Goal: Task Accomplishment & Management: Complete application form

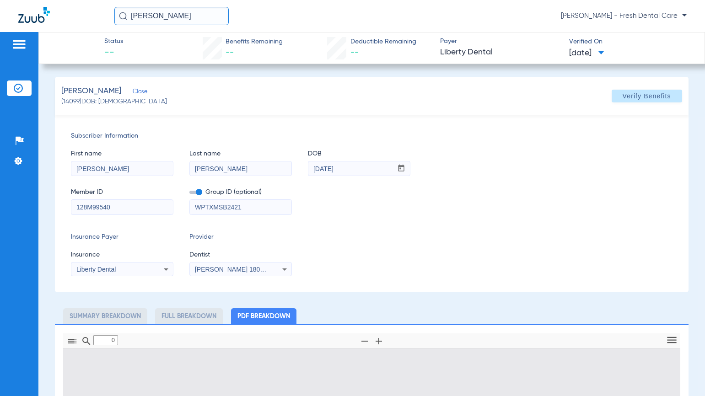
type input "1"
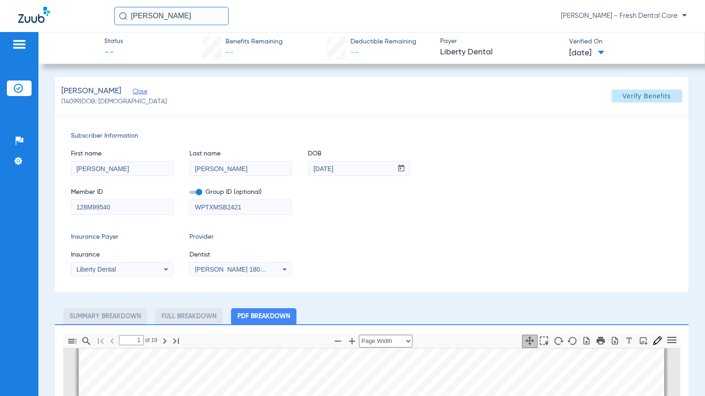
click at [13, 90] on li "Insurance Verification" at bounding box center [19, 89] width 25 height 16
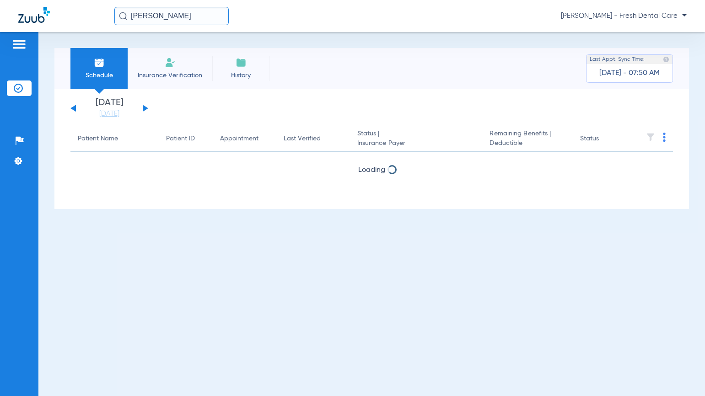
click at [188, 75] on span "Insurance Verification" at bounding box center [169, 75] width 71 height 9
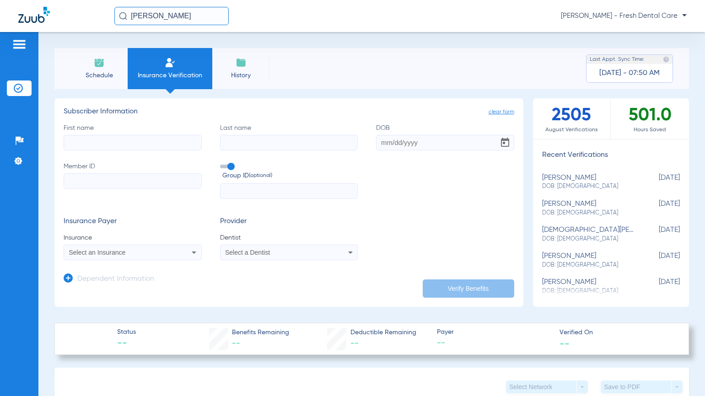
click at [118, 150] on input "First name" at bounding box center [133, 143] width 138 height 16
type input "c"
type input "[PERSON_NAME]"
type input "[DATE]"
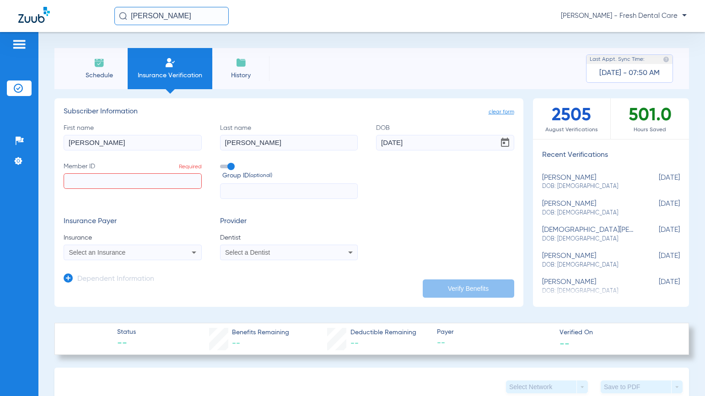
paste input "MH20002050800"
type input "MH20002050800"
paste input "MHHP05"
type input "MHHP05"
click at [190, 257] on icon at bounding box center [193, 252] width 11 height 11
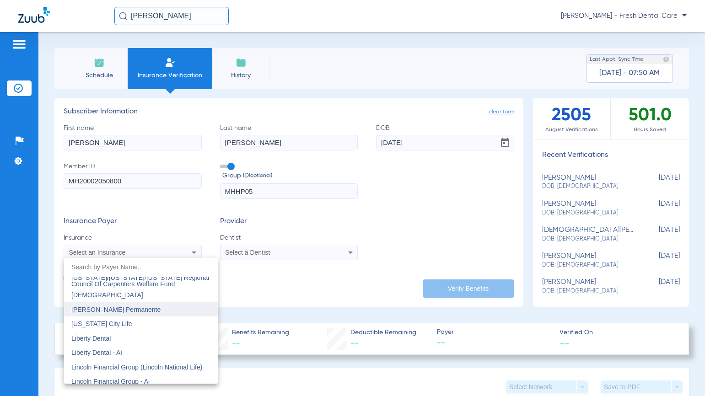
scroll to position [3537, 0]
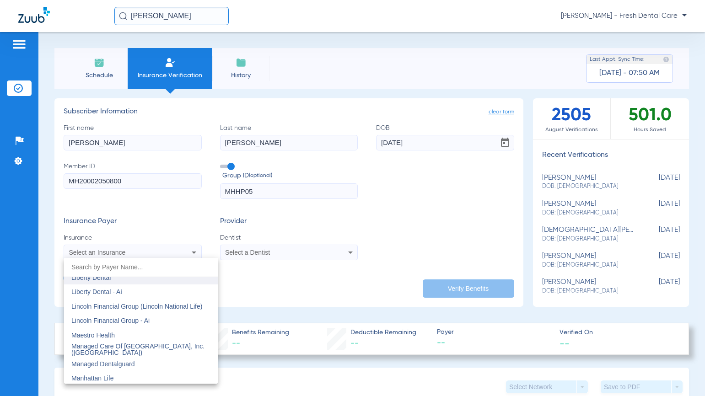
click at [104, 280] on span "Liberty Dental" at bounding box center [90, 277] width 39 height 7
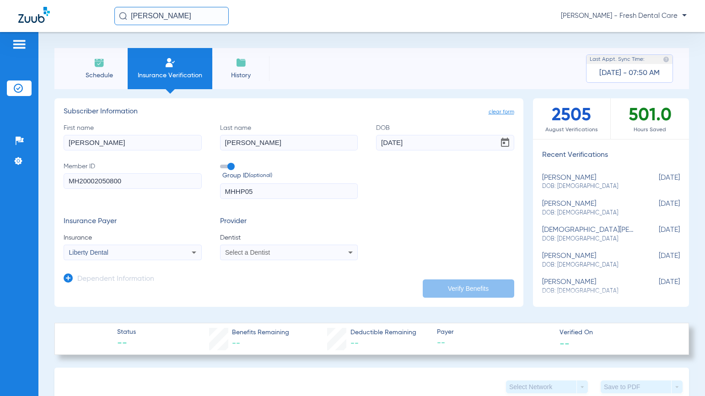
click at [258, 253] on span "Select a Dentist" at bounding box center [247, 252] width 45 height 7
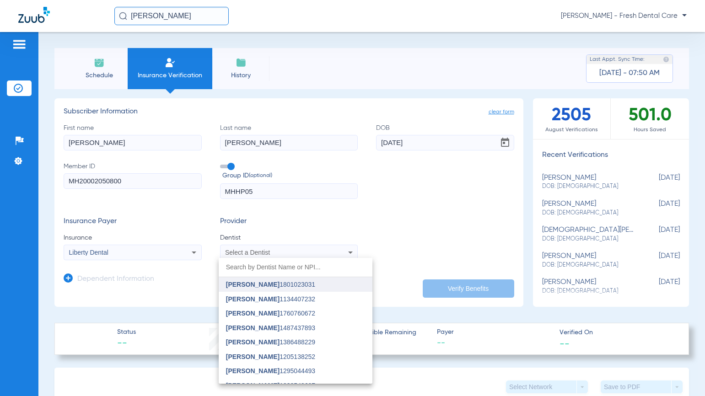
click at [287, 284] on span "[PERSON_NAME] 1801023031" at bounding box center [270, 284] width 89 height 6
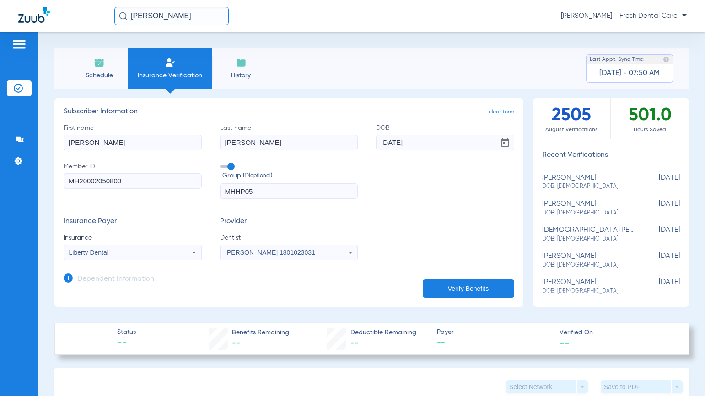
click at [457, 286] on button "Verify Benefits" at bounding box center [468, 289] width 91 height 18
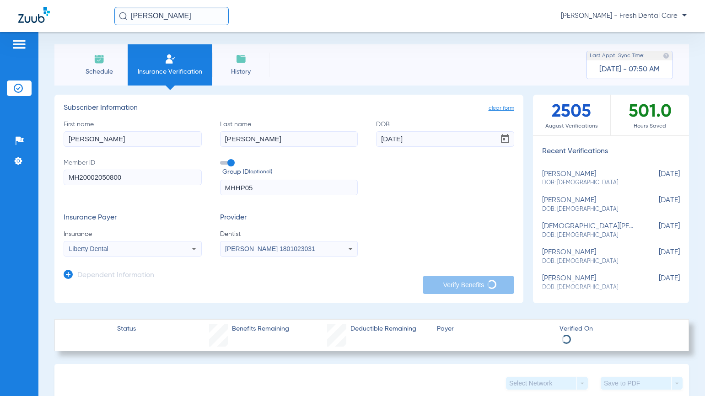
scroll to position [0, 0]
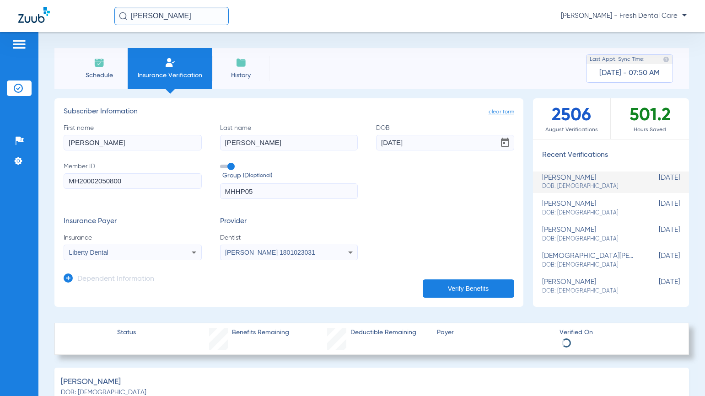
select select "page-width"
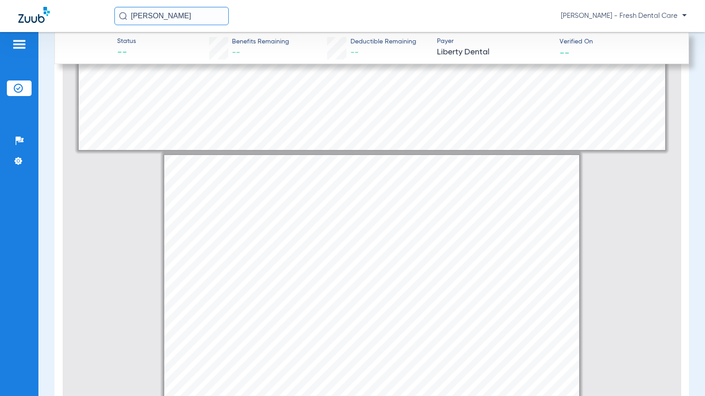
scroll to position [366, 0]
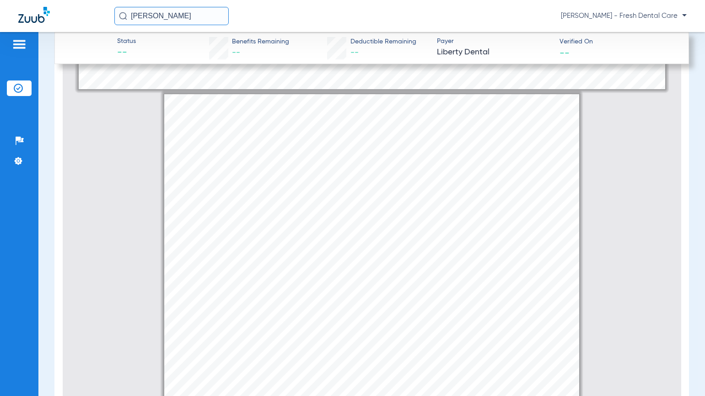
click at [564, 212] on div "Eligibility Status - [PERSON_NAME] (MH20002050800-01) Member is eligible for se…" at bounding box center [371, 387] width 415 height 586
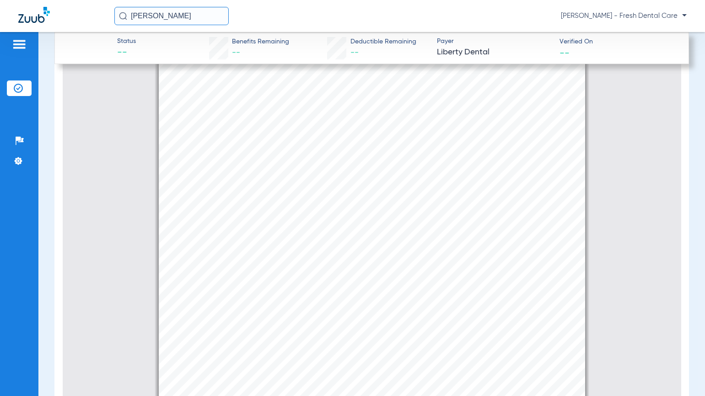
scroll to position [8428, 0]
type input "9"
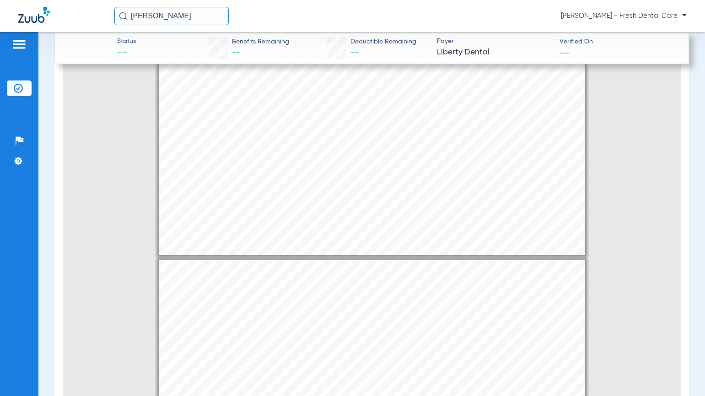
scroll to position [4463, 0]
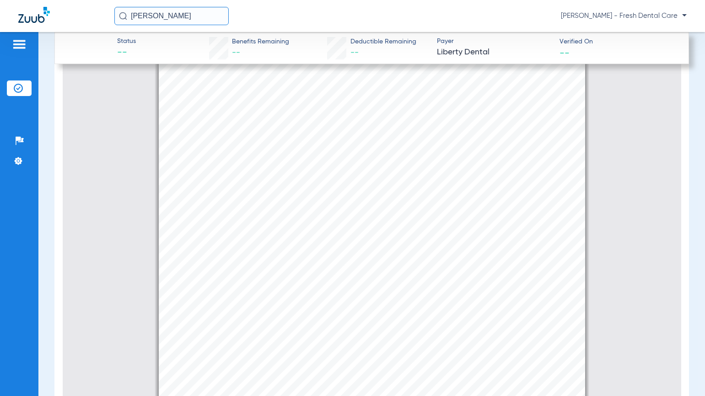
click at [24, 81] on li "Insurance Verification" at bounding box center [19, 89] width 25 height 16
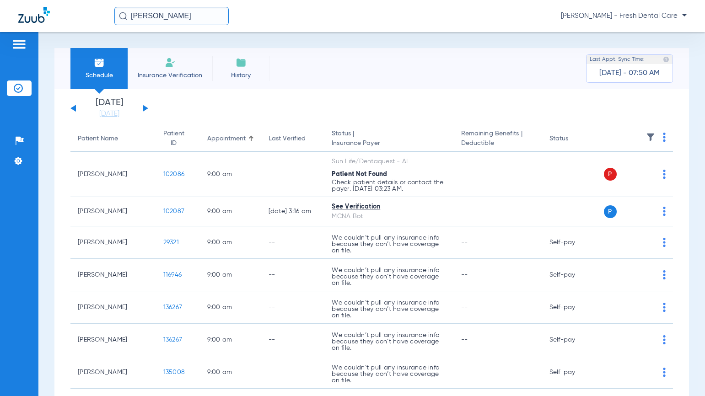
click at [0, 0] on html "[PERSON_NAME] [PERSON_NAME] - Fresh Dental Care Patients Insurance Verification…" at bounding box center [352, 198] width 705 height 396
click at [180, 16] on input "[PERSON_NAME]" at bounding box center [171, 16] width 114 height 18
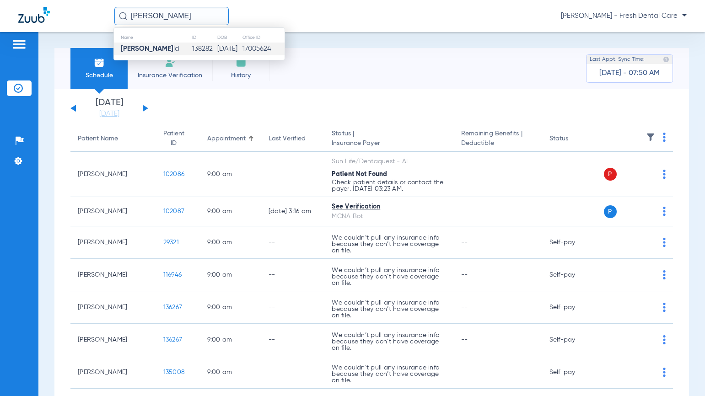
type input "[PERSON_NAME]"
click at [198, 48] on td "138282" at bounding box center [204, 49] width 25 height 13
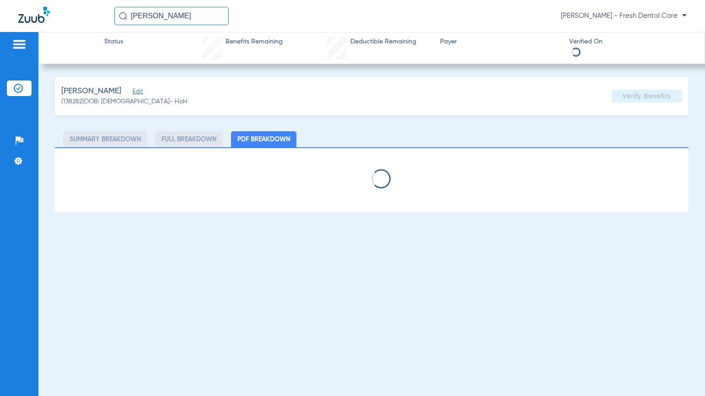
select select "page-width"
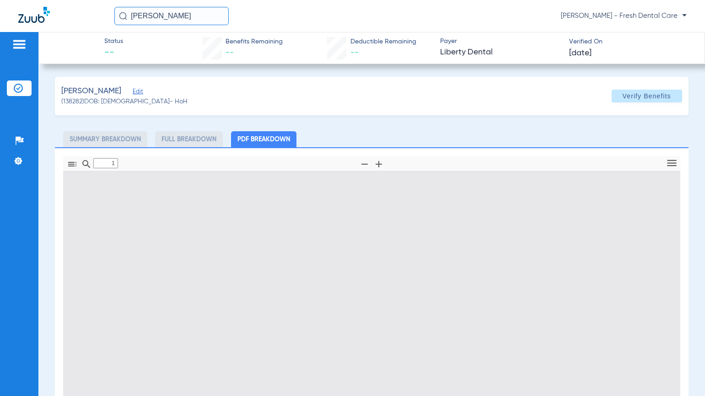
scroll to position [5, 0]
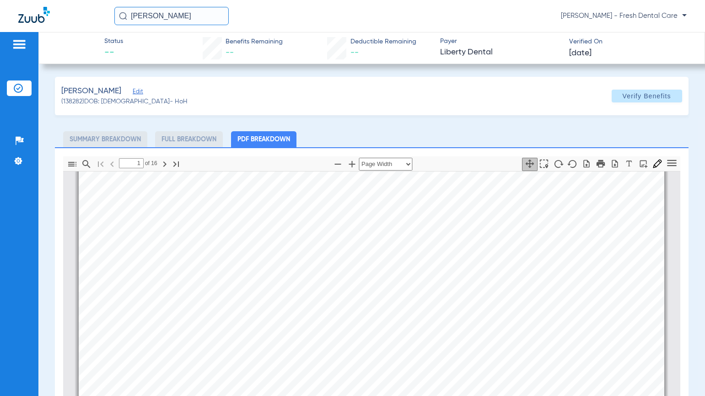
click at [440, 109] on div "[PERSON_NAME] (138282) DOB: [DEMOGRAPHIC_DATA] - HoH Verify Benefits" at bounding box center [371, 96] width 633 height 38
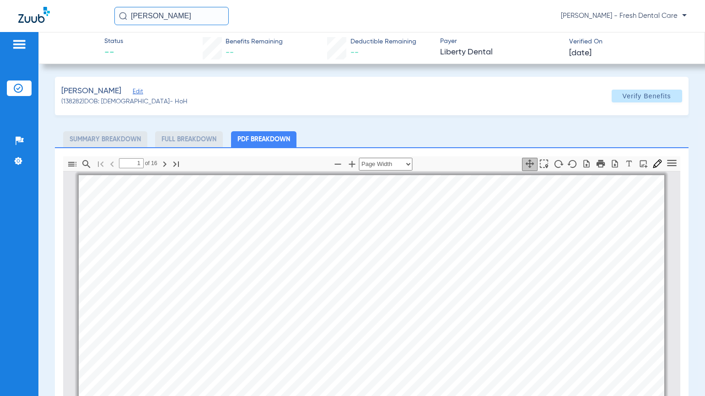
scroll to position [0, 0]
click at [137, 91] on span "Edit" at bounding box center [137, 92] width 8 height 9
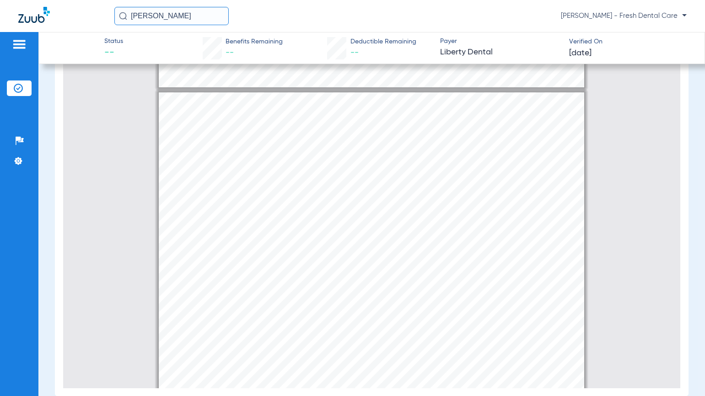
scroll to position [2074, 0]
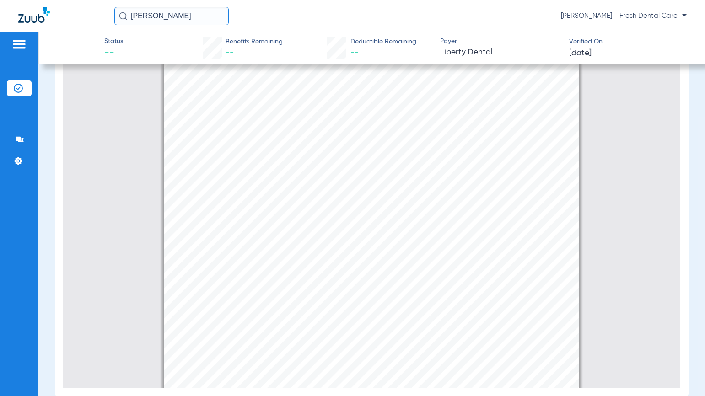
type input "1"
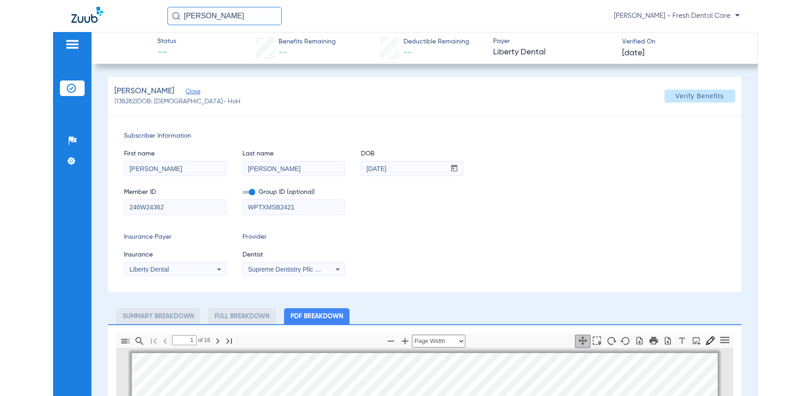
scroll to position [0, 0]
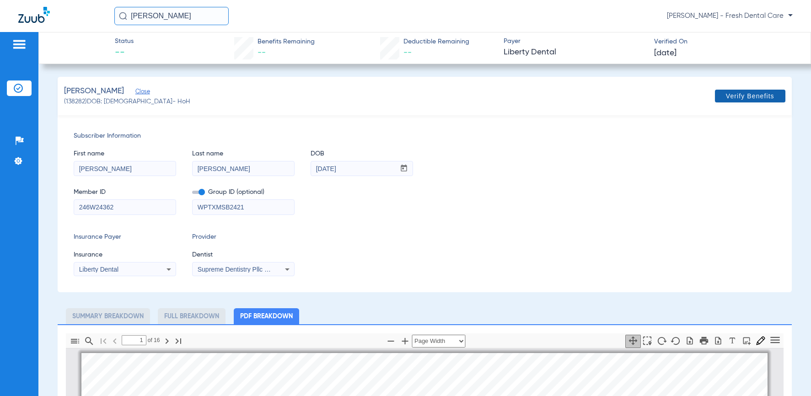
click at [704, 99] on span "Verify Benefits" at bounding box center [750, 95] width 48 height 7
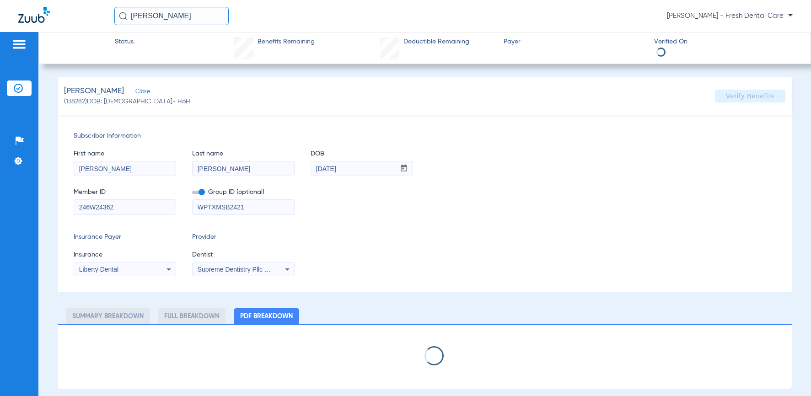
select select "page-width"
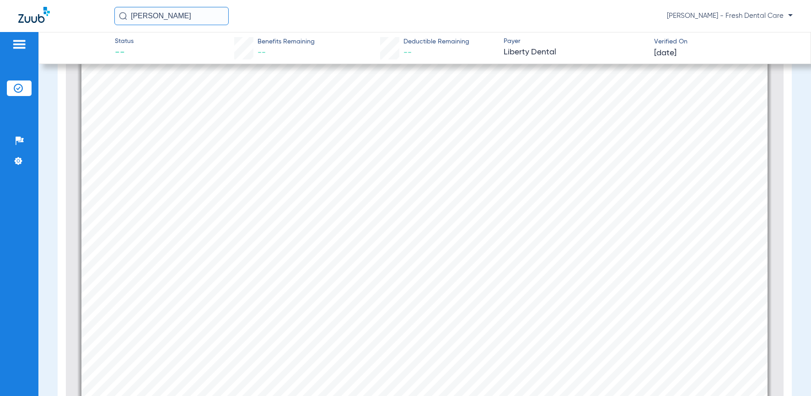
scroll to position [371, 0]
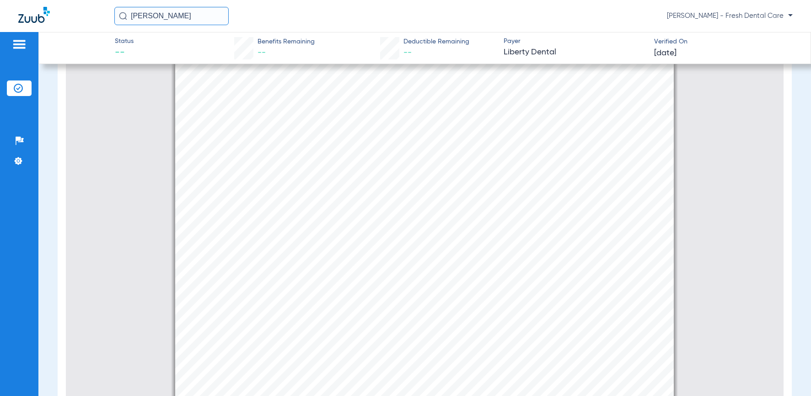
type input "11"
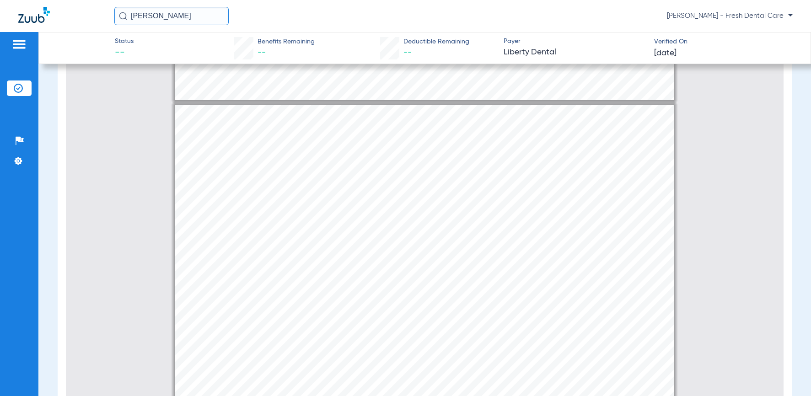
scroll to position [6409, 0]
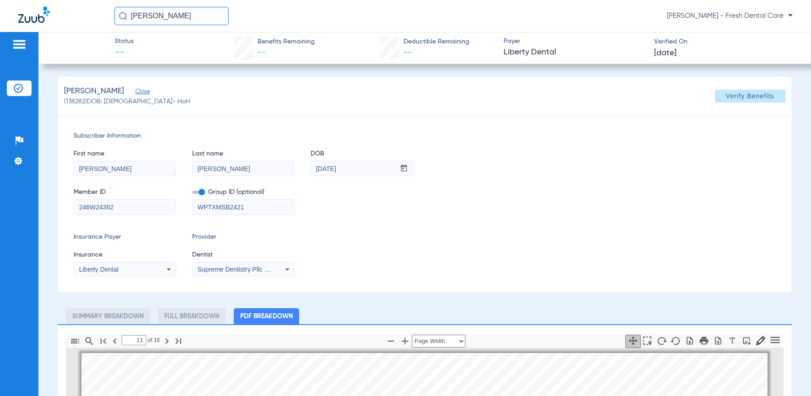
select select "page-width"
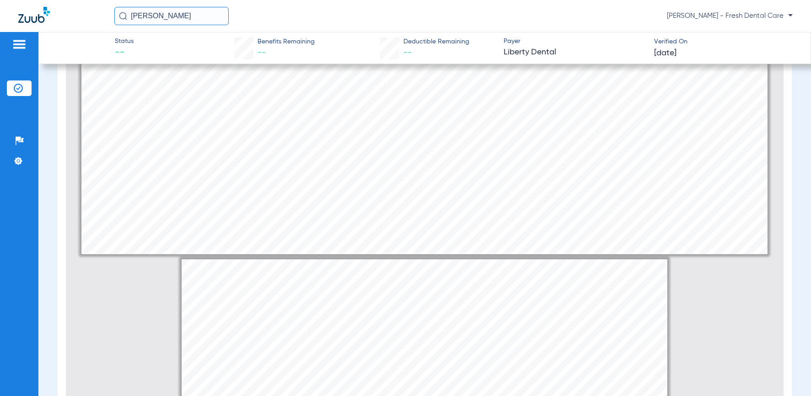
type input "1"
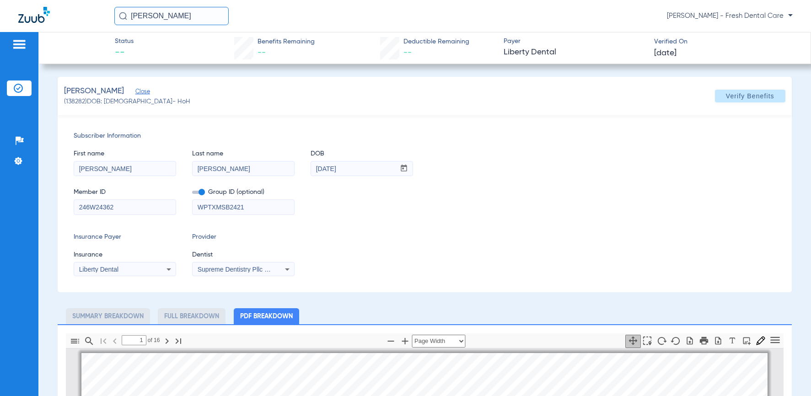
click at [17, 92] on li "Insurance Verification" at bounding box center [19, 89] width 25 height 16
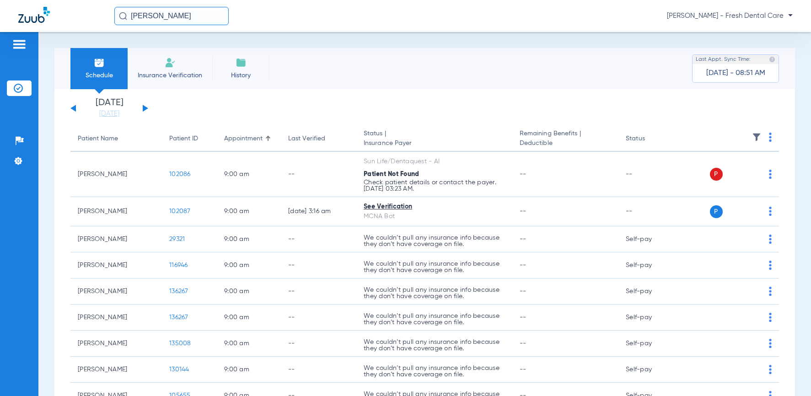
click at [13, 46] on img at bounding box center [19, 44] width 15 height 11
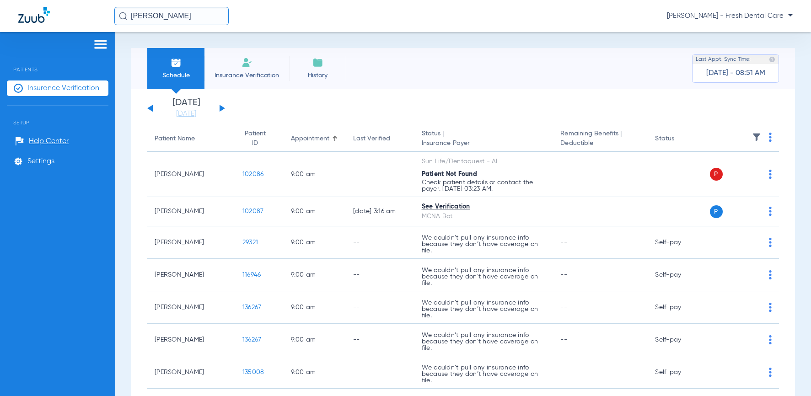
click at [17, 48] on div at bounding box center [58, 46] width 102 height 14
click at [99, 41] on img at bounding box center [100, 44] width 15 height 11
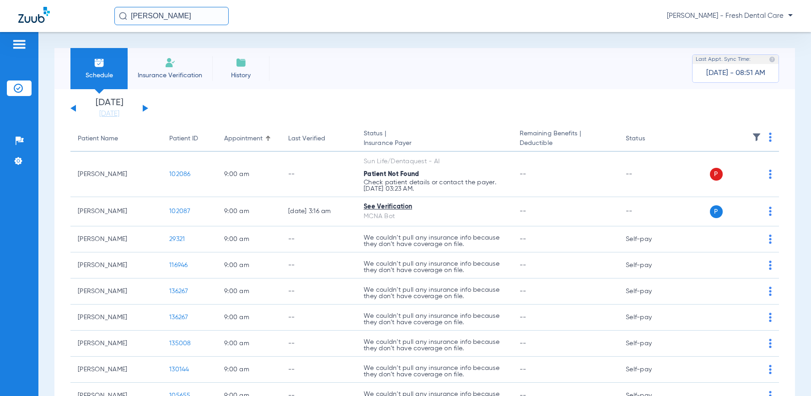
click at [25, 89] on li "Insurance Verification" at bounding box center [19, 89] width 25 height 16
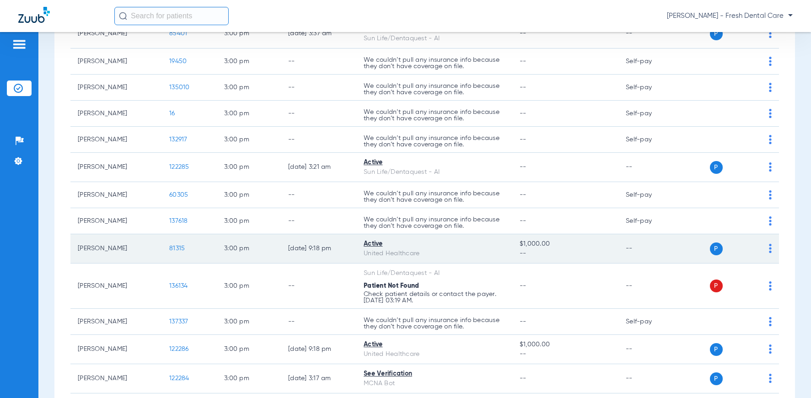
scroll to position [4452, 0]
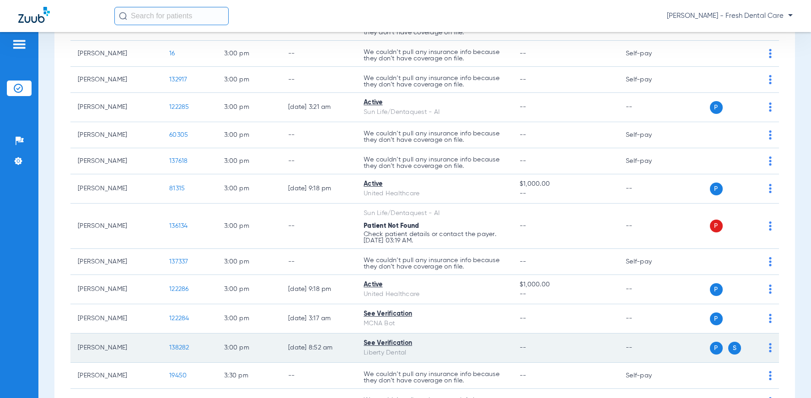
click at [190, 345] on td "138282" at bounding box center [189, 347] width 55 height 29
click at [186, 345] on span "138282" at bounding box center [179, 347] width 20 height 6
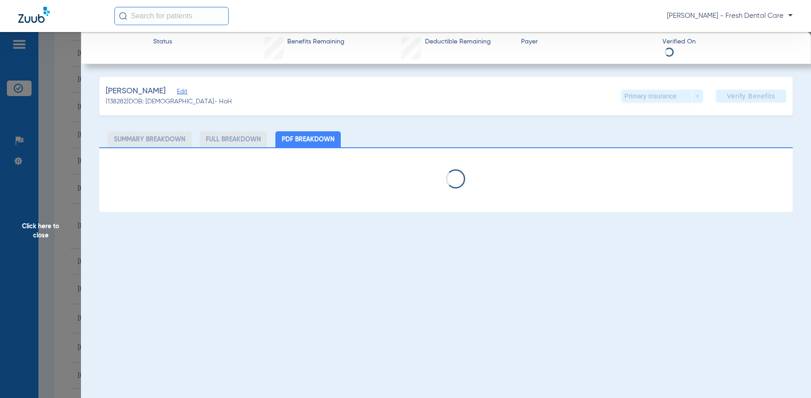
type input "[PERSON_NAME]"
type input "[DATE]"
type input "MH2000205080001"
type input "MHHP05"
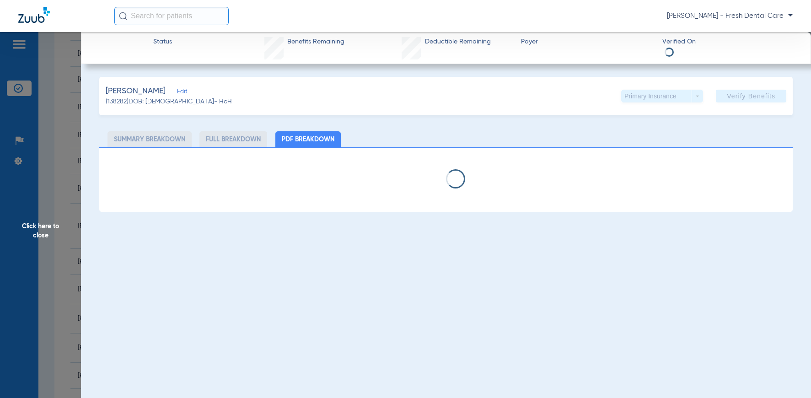
click at [183, 91] on span "Edit" at bounding box center [181, 92] width 8 height 9
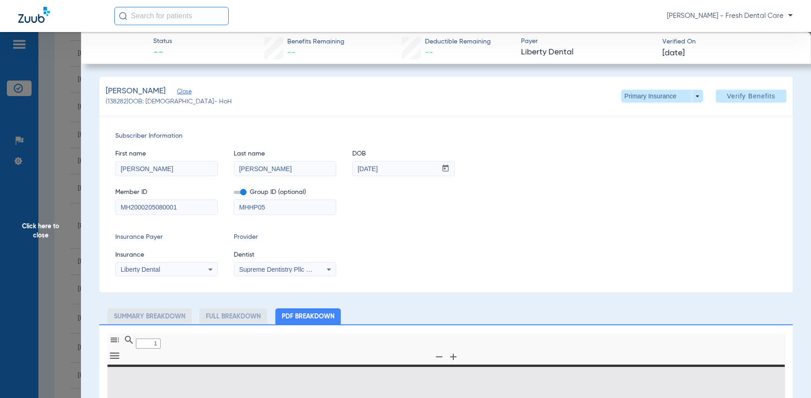
click at [692, 94] on span at bounding box center [662, 96] width 82 height 13
click at [641, 132] on span "Subscriber Information" at bounding box center [445, 136] width 661 height 10
type input "0"
select select "page-width"
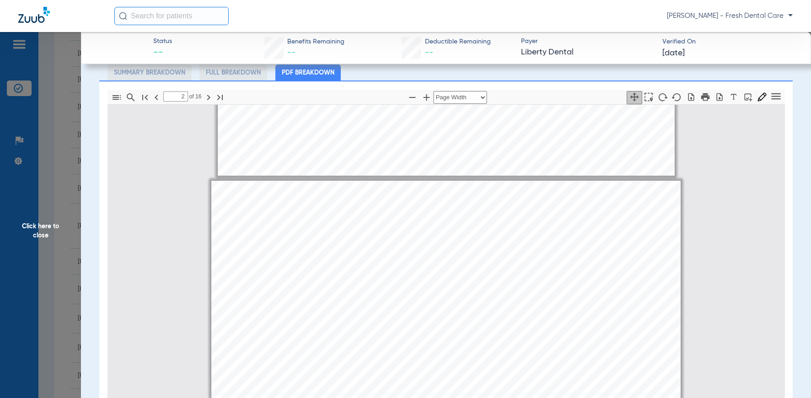
scroll to position [103, 0]
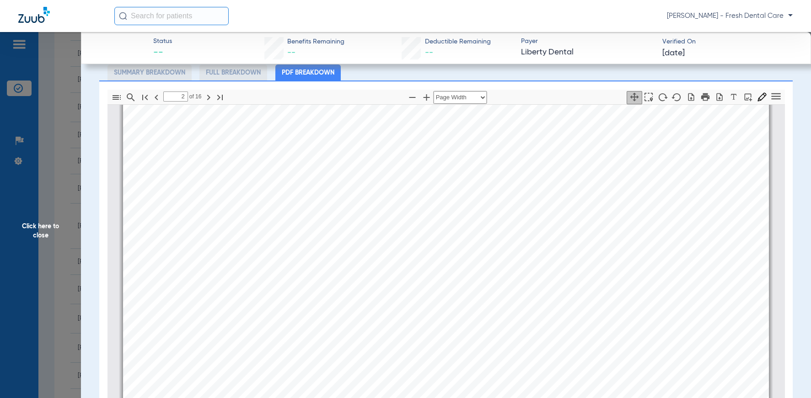
type input "1"
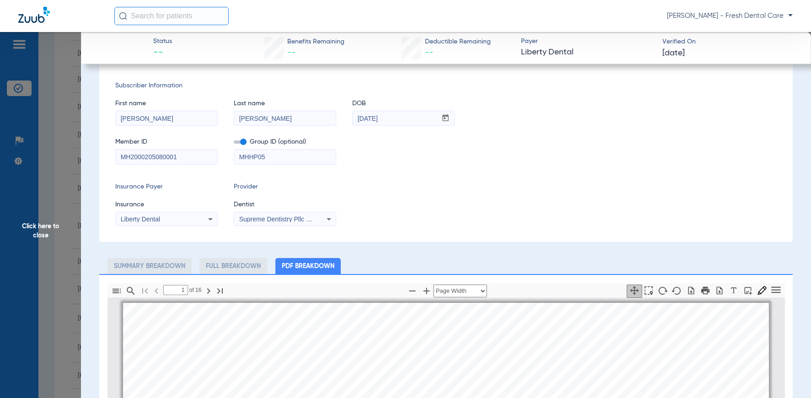
scroll to position [0, 0]
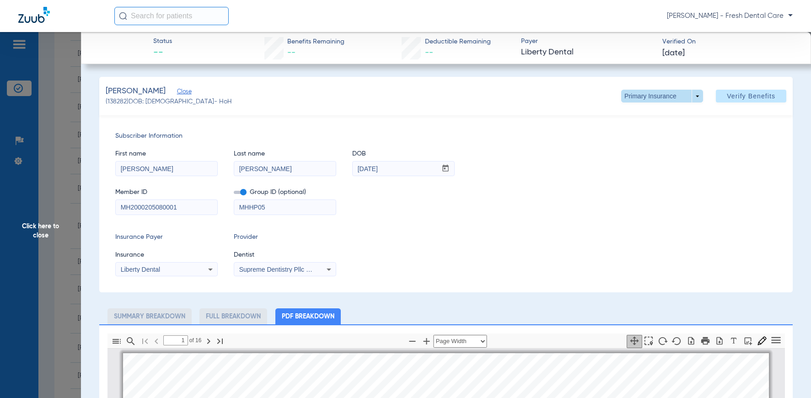
click at [688, 95] on span at bounding box center [662, 96] width 82 height 13
click at [644, 132] on span "Secondary Insurance" at bounding box center [652, 132] width 60 height 6
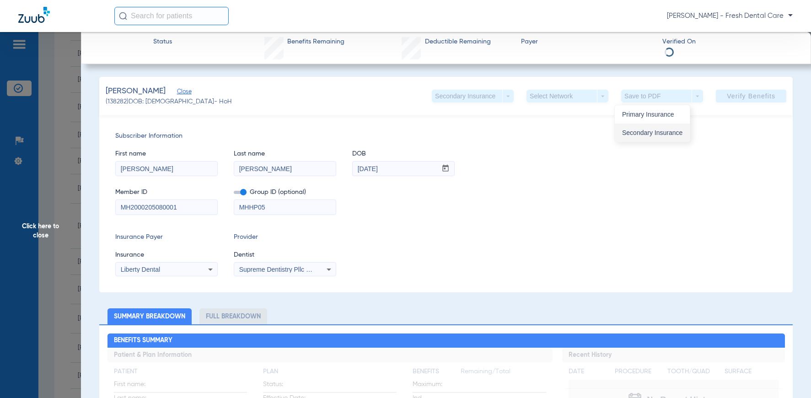
type input "246W24362"
type input "WPTXMSB2421"
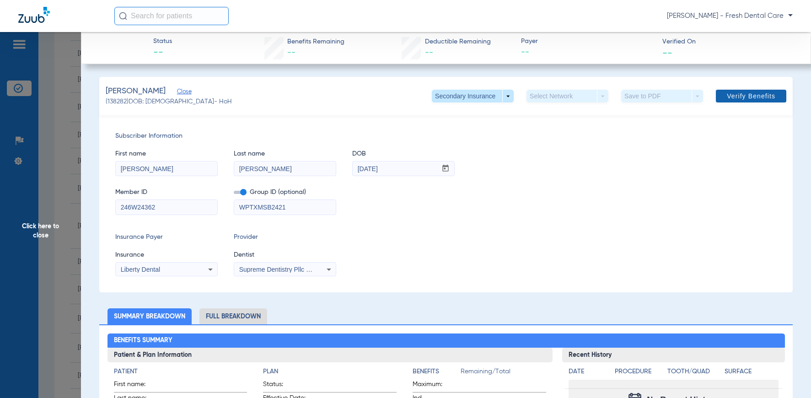
click at [746, 96] on span "Verify Benefits" at bounding box center [751, 95] width 48 height 7
